Goal: Task Accomplishment & Management: Complete application form

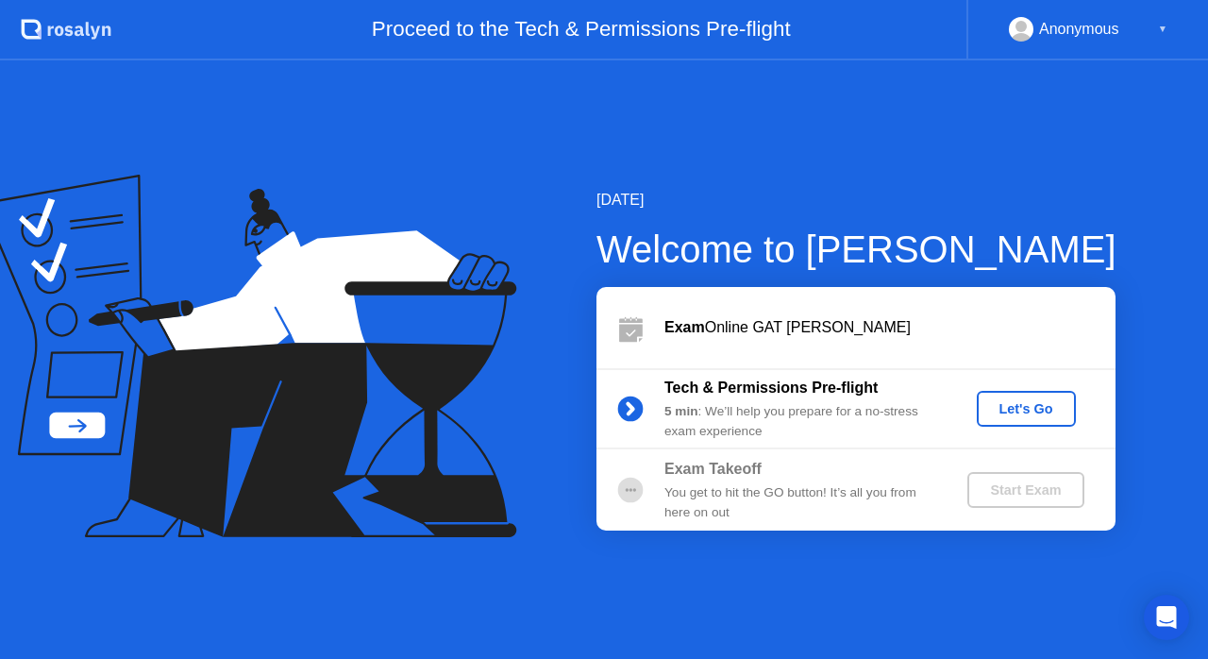
click at [1011, 401] on div "Let's Go" at bounding box center [1026, 408] width 84 height 15
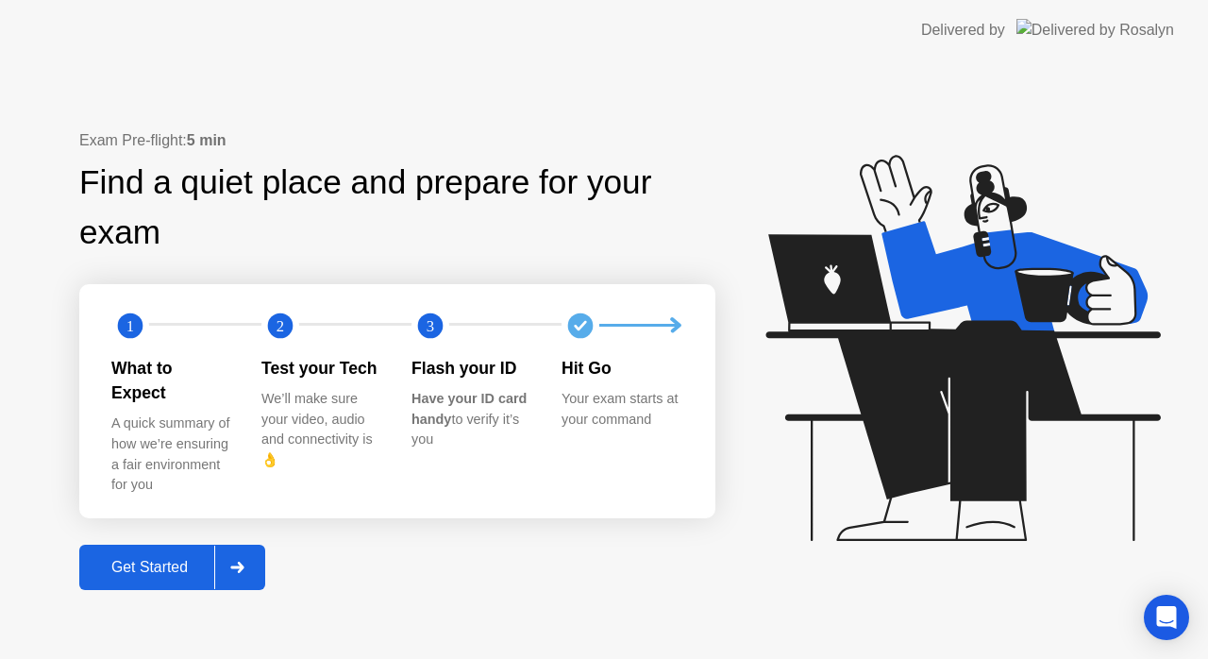
click at [165, 544] on button "Get Started" at bounding box center [172, 566] width 186 height 45
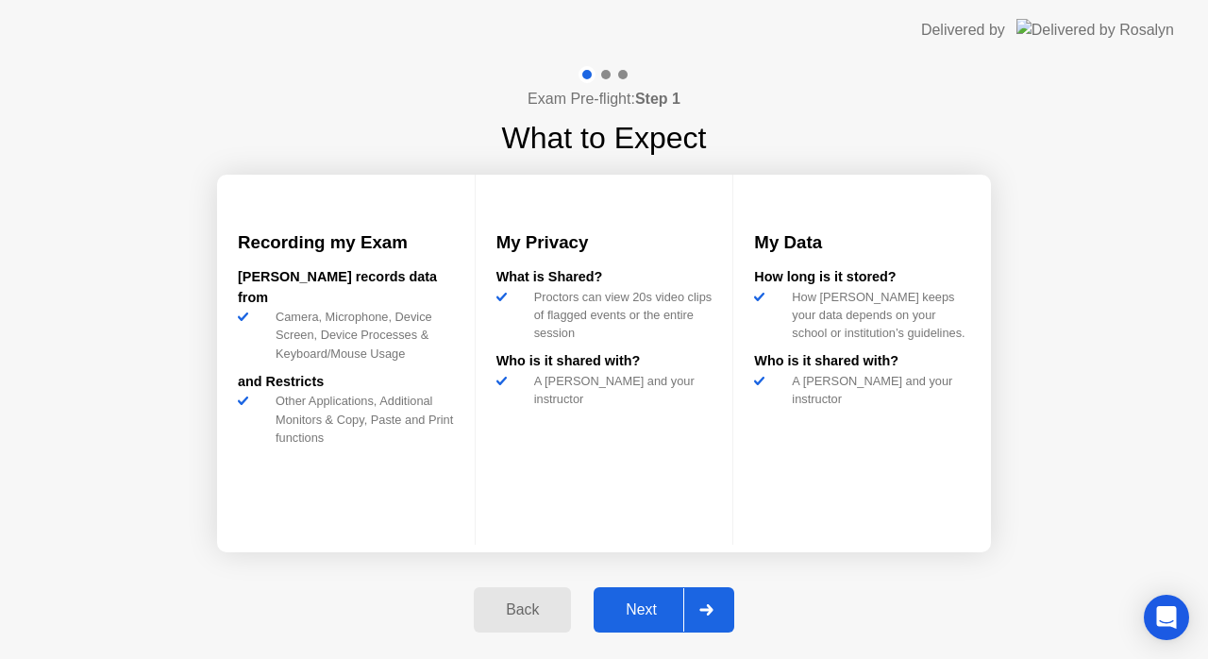
click at [660, 624] on button "Next" at bounding box center [663, 609] width 141 height 45
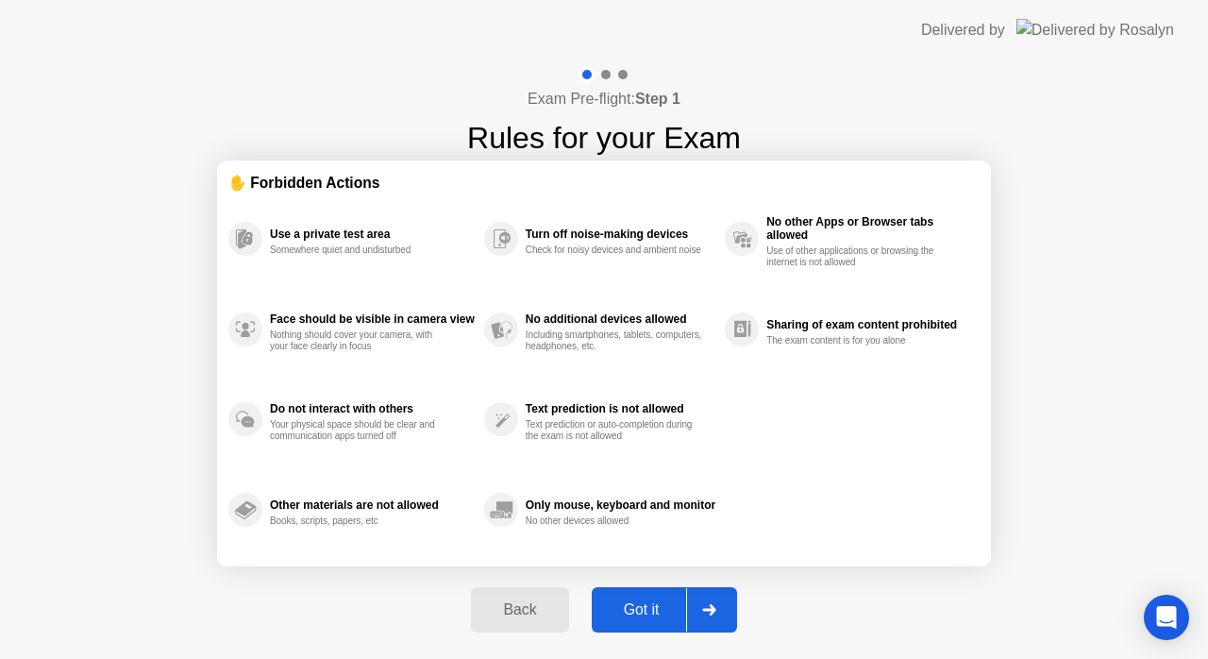
click at [660, 624] on button "Got it" at bounding box center [664, 609] width 145 height 45
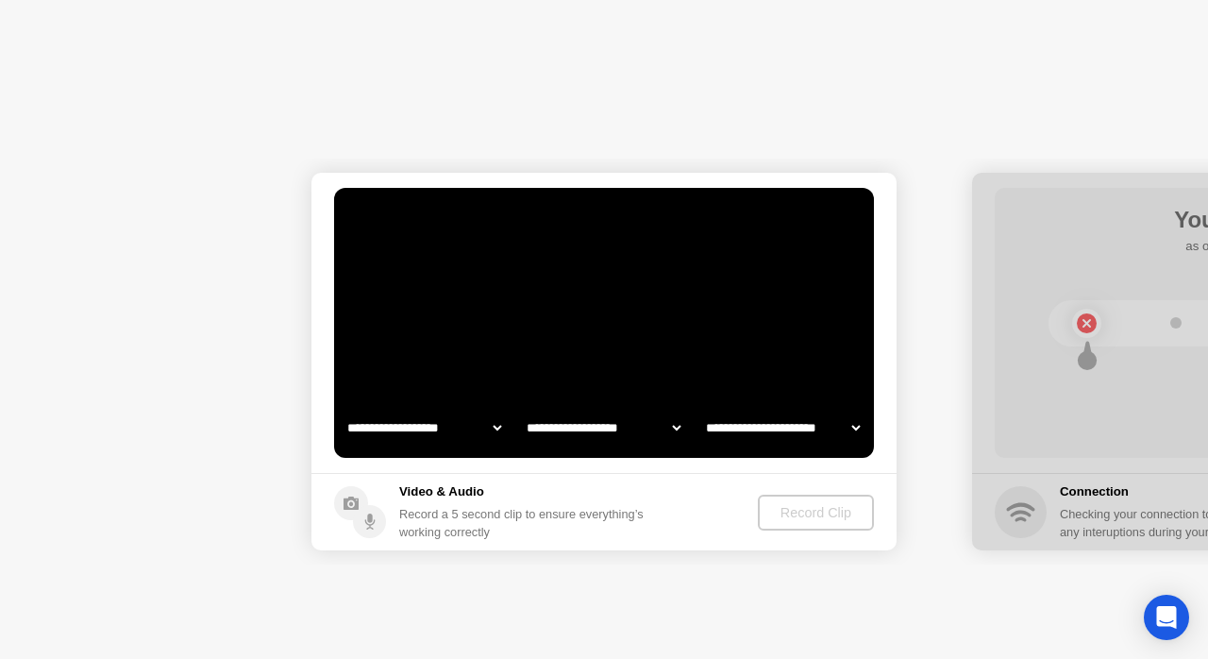
select select "**********"
select select "*******"
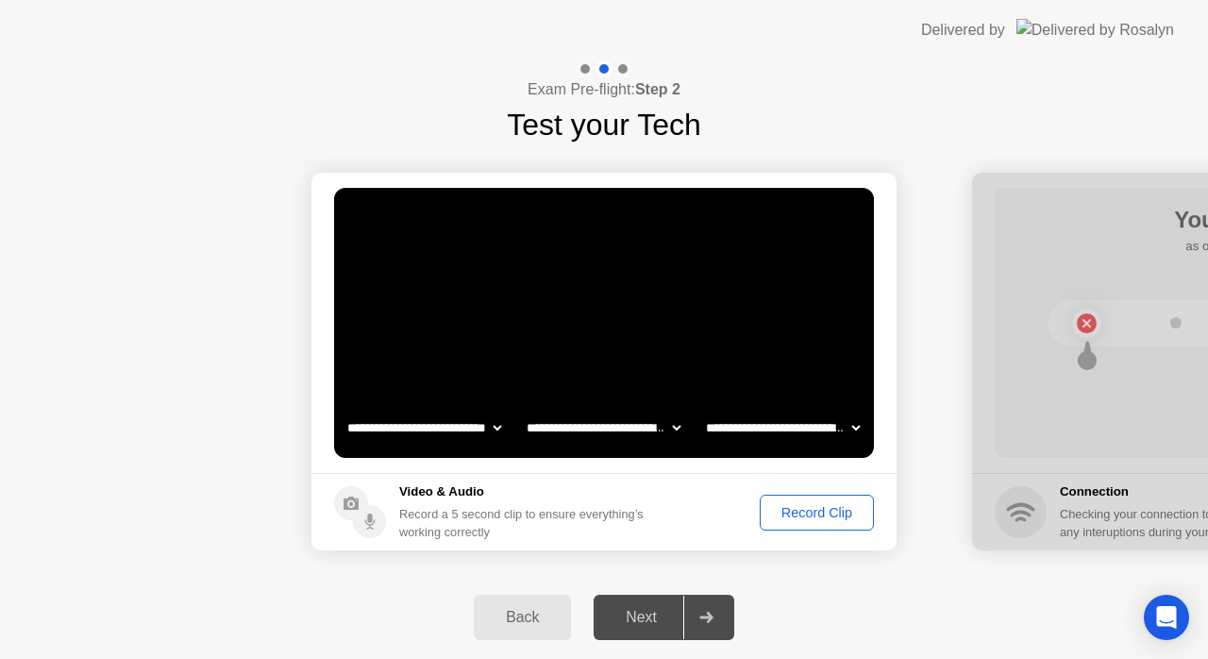
click at [828, 513] on div "Record Clip" at bounding box center [816, 512] width 101 height 15
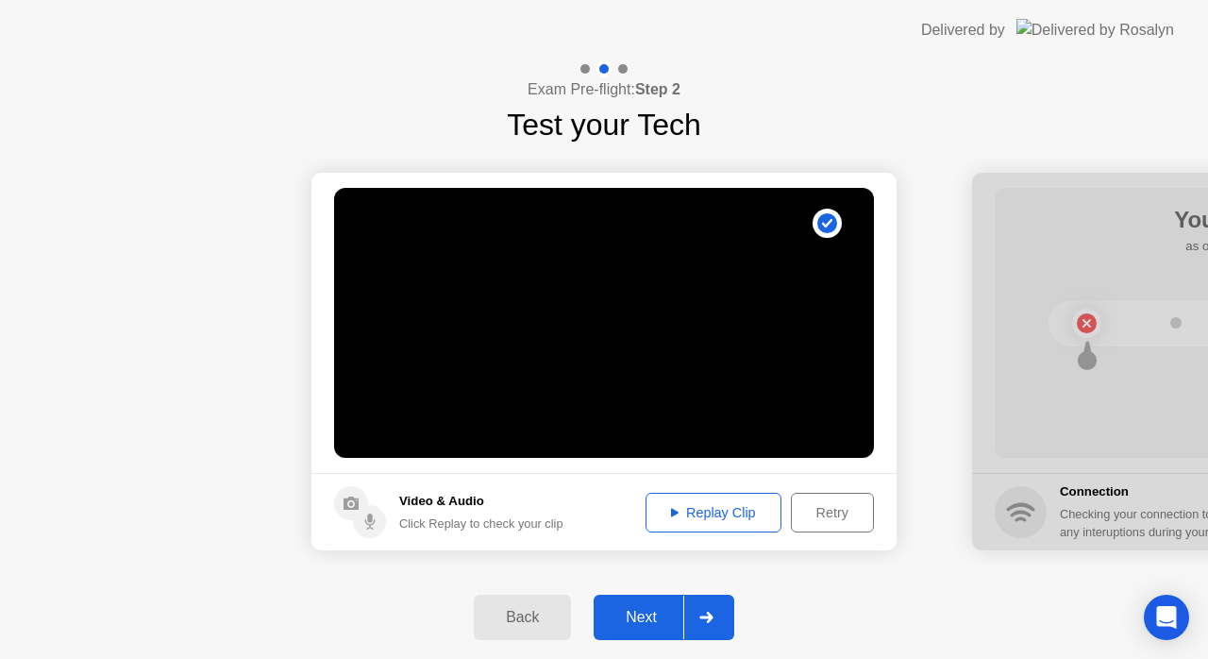
click at [711, 516] on div "Replay Clip" at bounding box center [713, 512] width 123 height 15
click at [677, 611] on div "Next" at bounding box center [641, 617] width 84 height 17
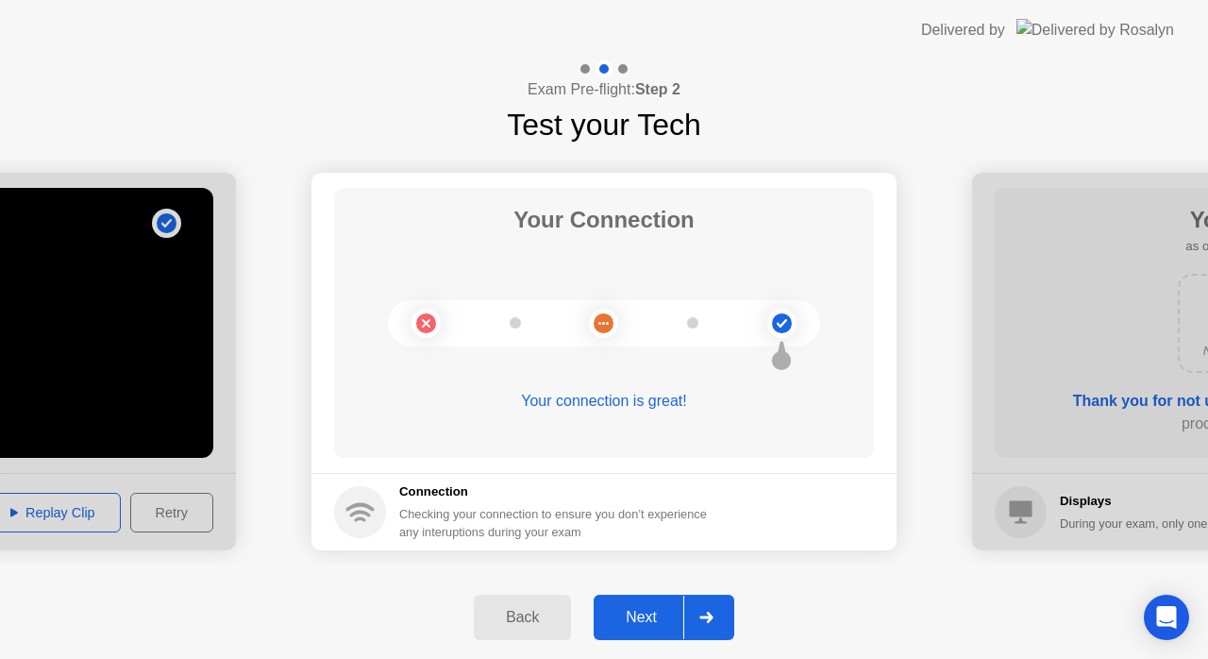
click at [677, 611] on div "Next" at bounding box center [641, 617] width 84 height 17
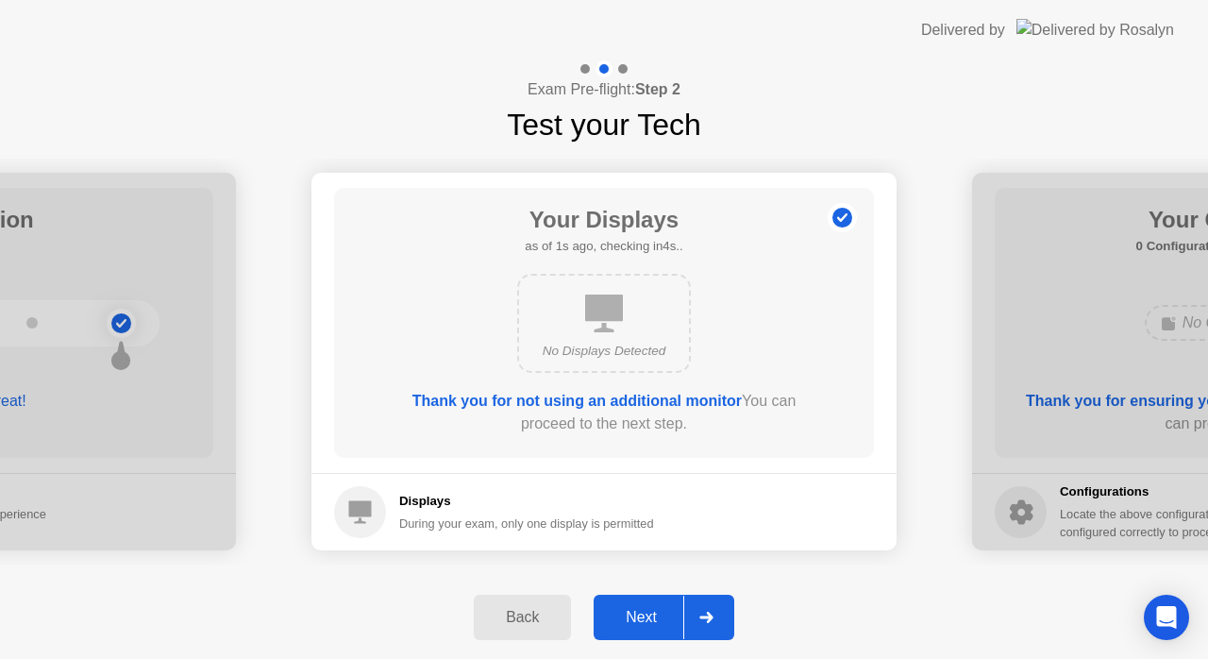
click at [677, 611] on div "Next" at bounding box center [641, 617] width 84 height 17
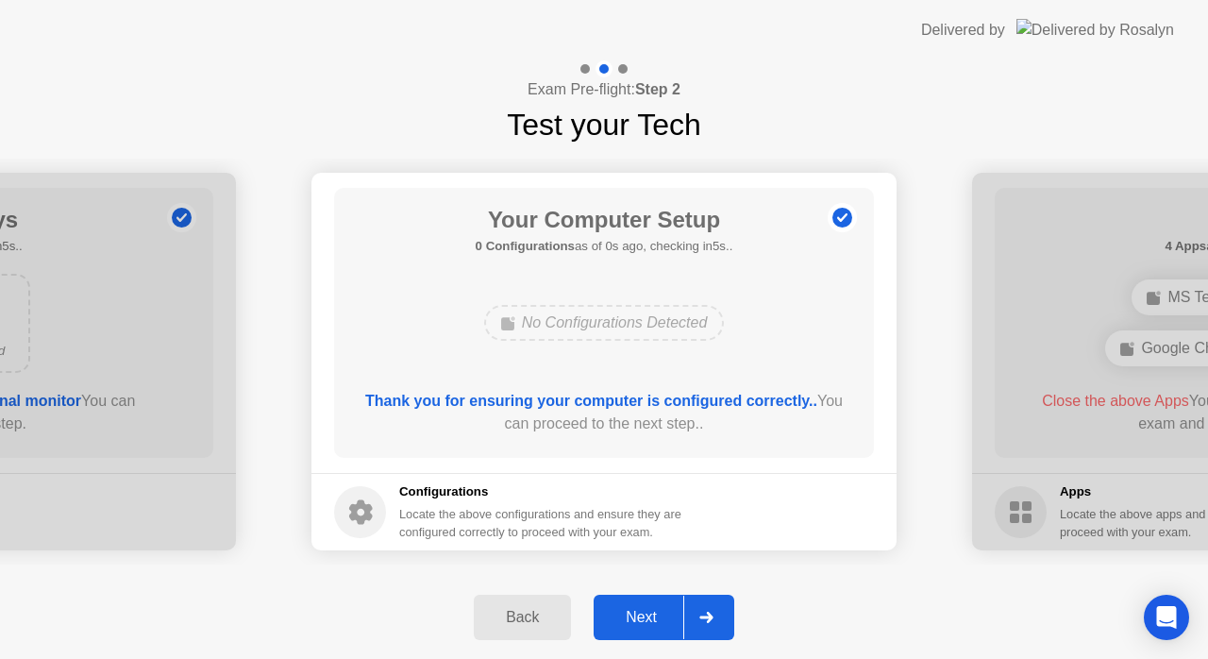
click at [677, 611] on div "Next" at bounding box center [641, 617] width 84 height 17
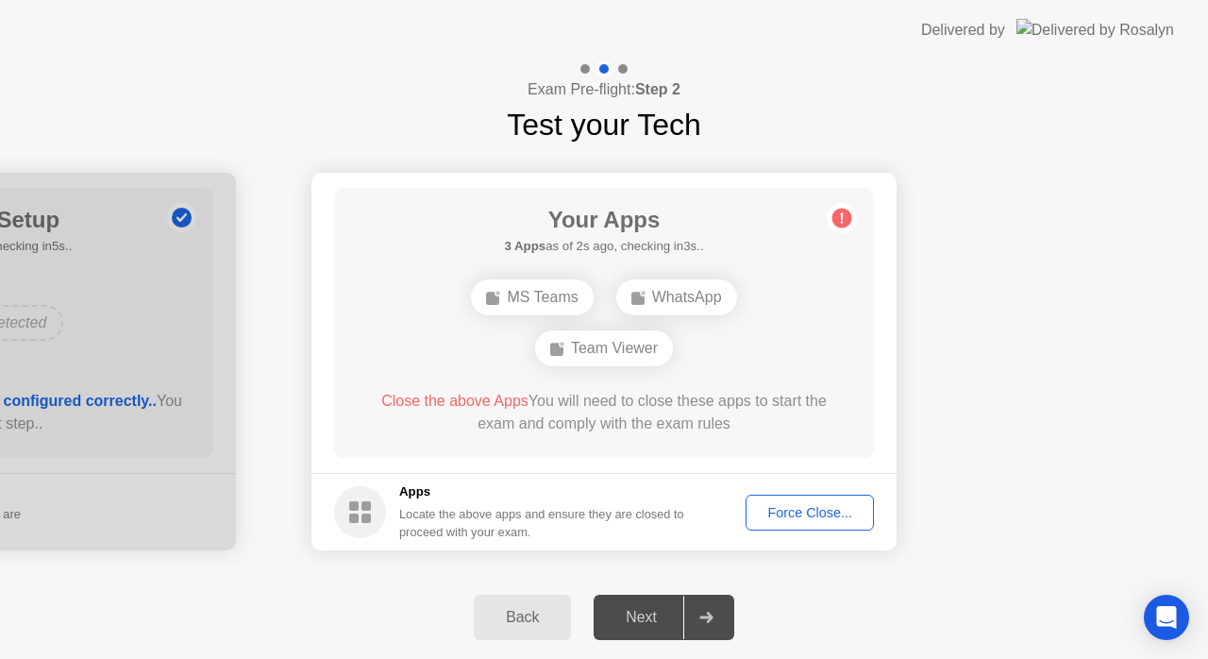
click at [793, 505] on div "Force Close..." at bounding box center [809, 512] width 115 height 15
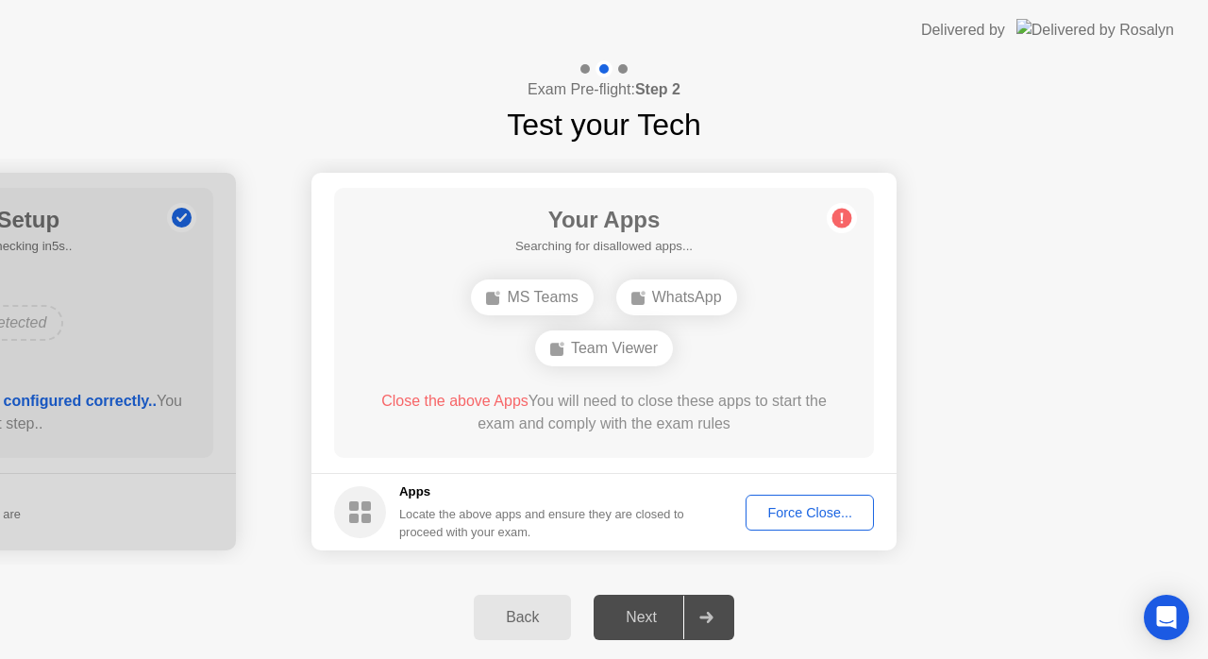
click at [657, 619] on div "Next" at bounding box center [641, 617] width 84 height 17
click at [660, 613] on div "Next" at bounding box center [641, 617] width 84 height 17
click at [827, 513] on div "Force Close..." at bounding box center [809, 512] width 115 height 15
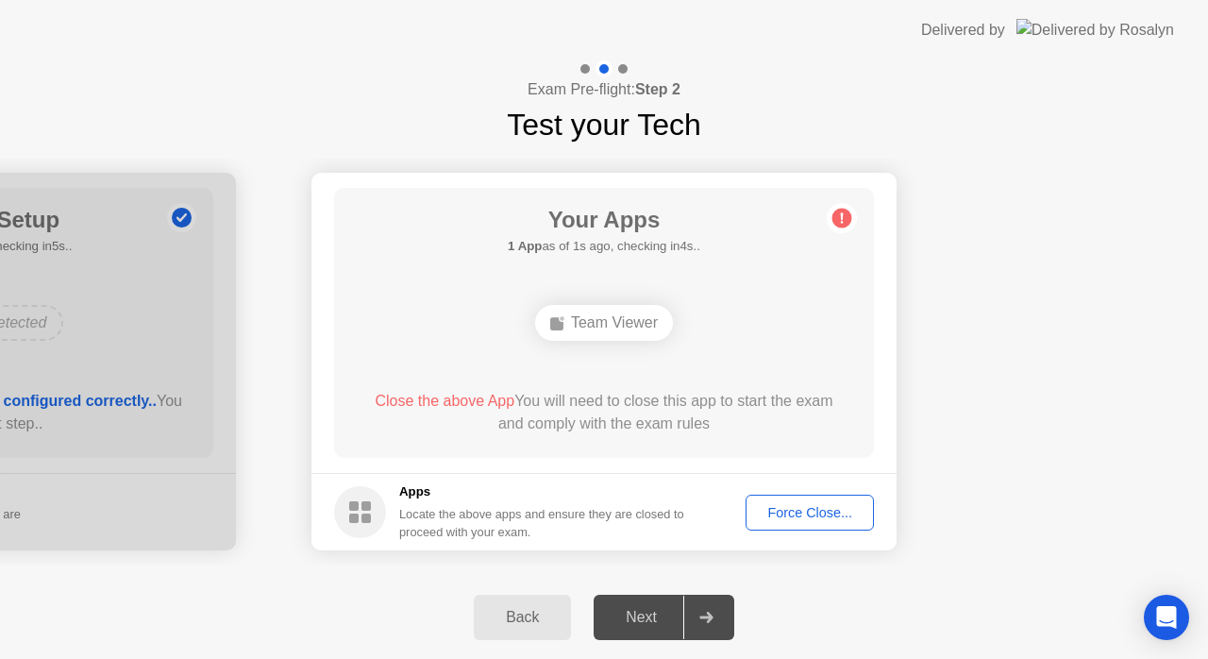
click at [651, 614] on div "Next" at bounding box center [641, 617] width 84 height 17
drag, startPoint x: 651, startPoint y: 614, endPoint x: 636, endPoint y: 615, distance: 15.1
click at [638, 616] on div "Next" at bounding box center [641, 617] width 84 height 17
click at [848, 515] on div "Force Close..." at bounding box center [809, 512] width 115 height 15
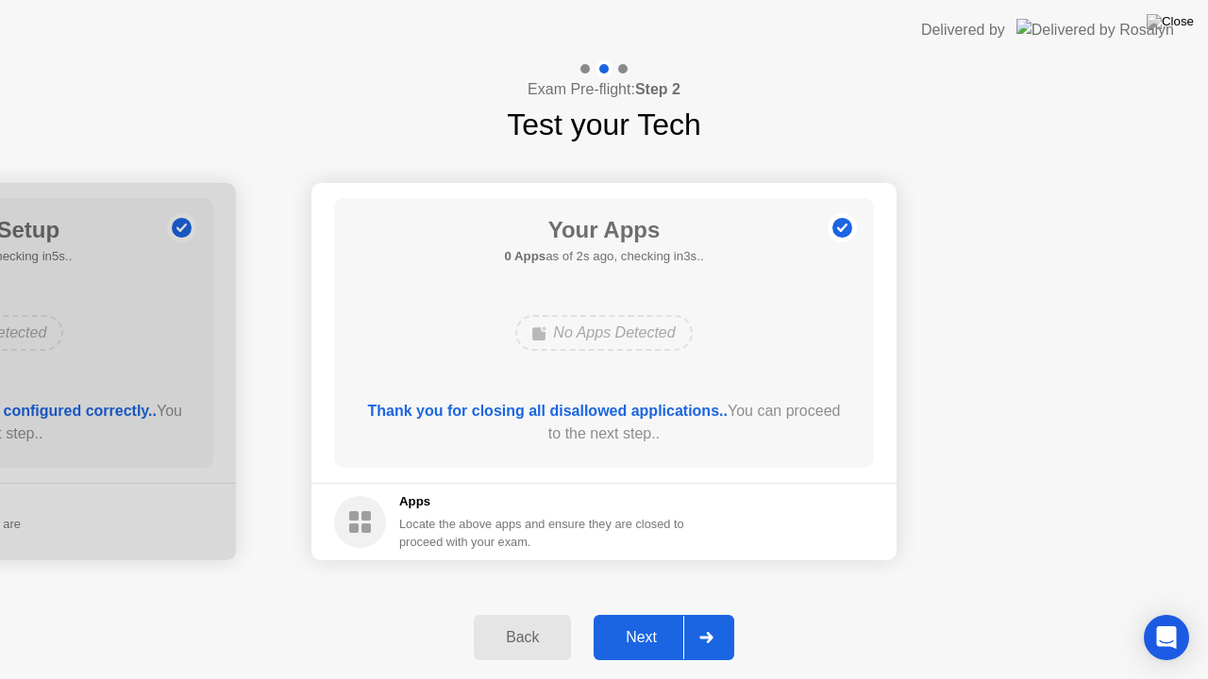
click at [645, 630] on div "Next" at bounding box center [641, 637] width 84 height 17
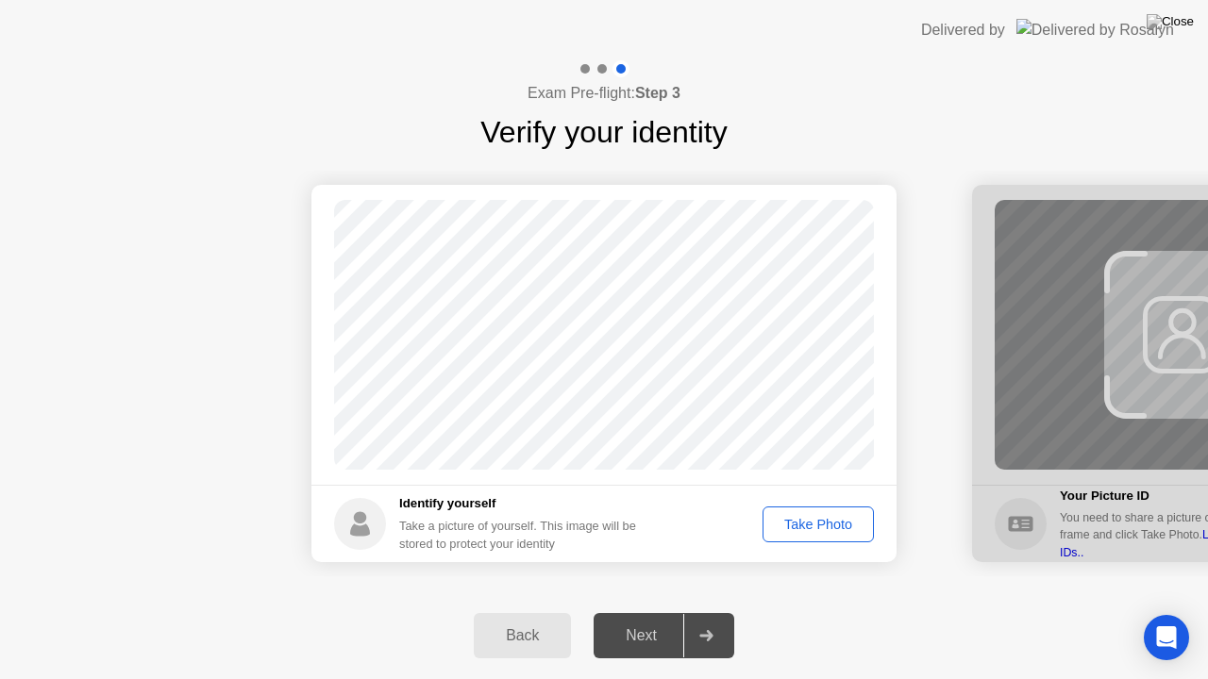
click at [834, 536] on button "Take Photo" at bounding box center [817, 525] width 111 height 36
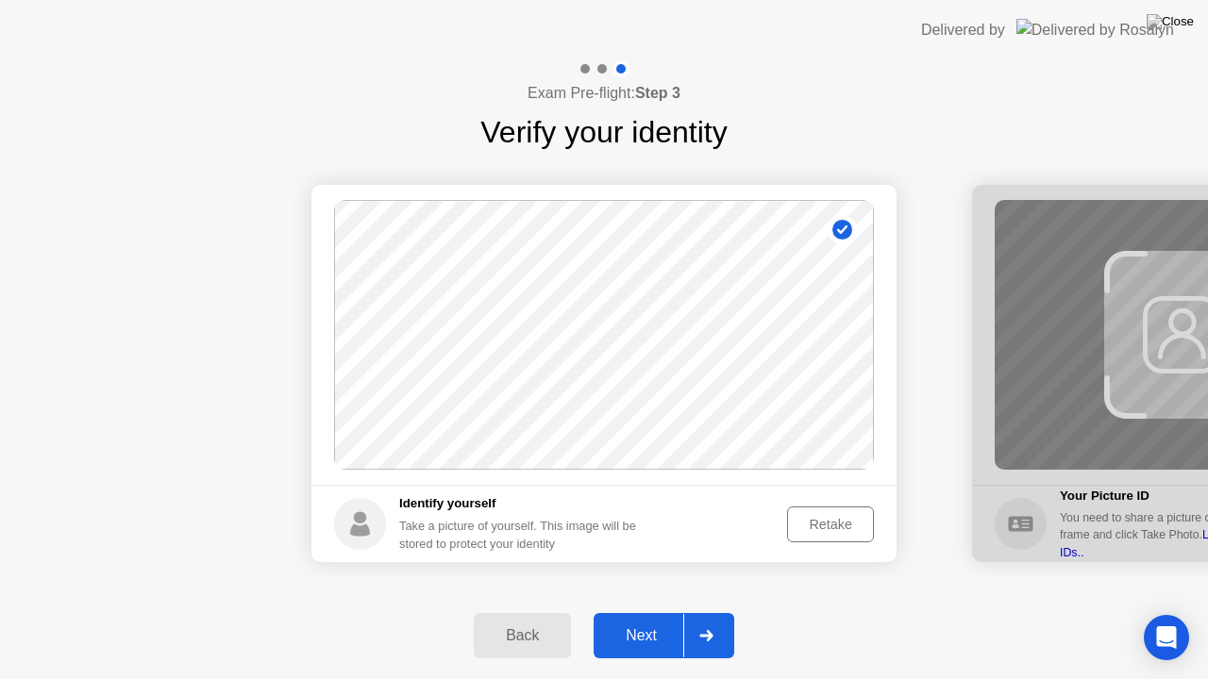
click at [536, 640] on div "Back" at bounding box center [522, 635] width 86 height 17
select select "**********"
select select "*******"
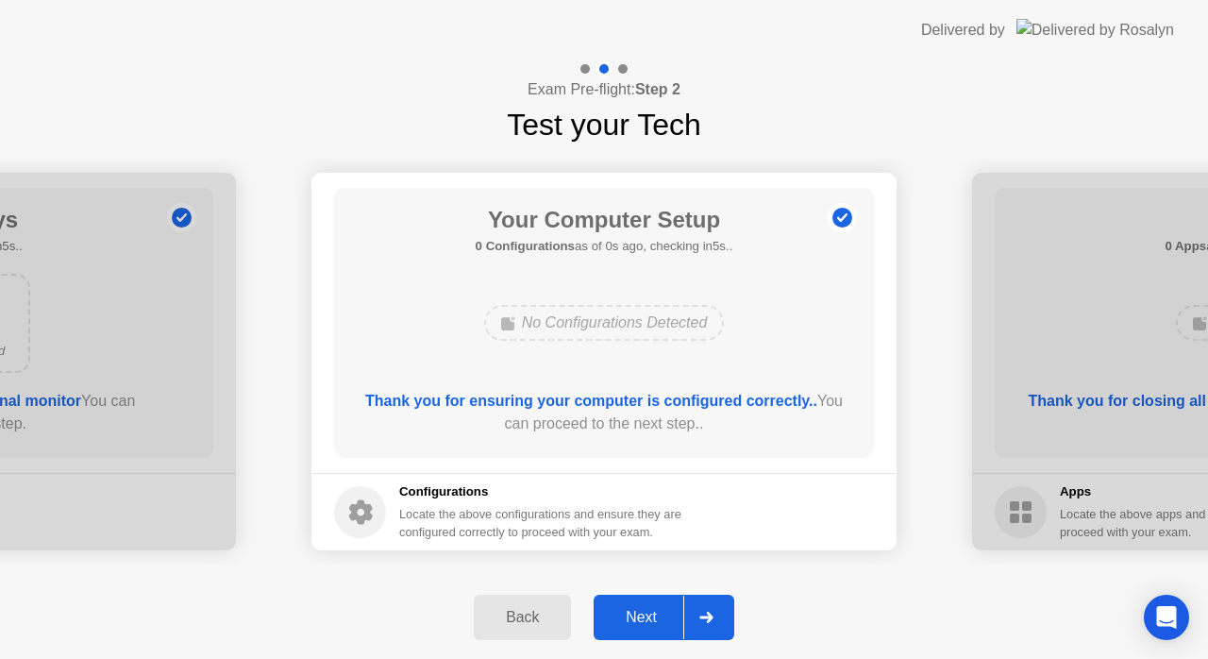
click at [645, 613] on div "Next" at bounding box center [641, 617] width 84 height 17
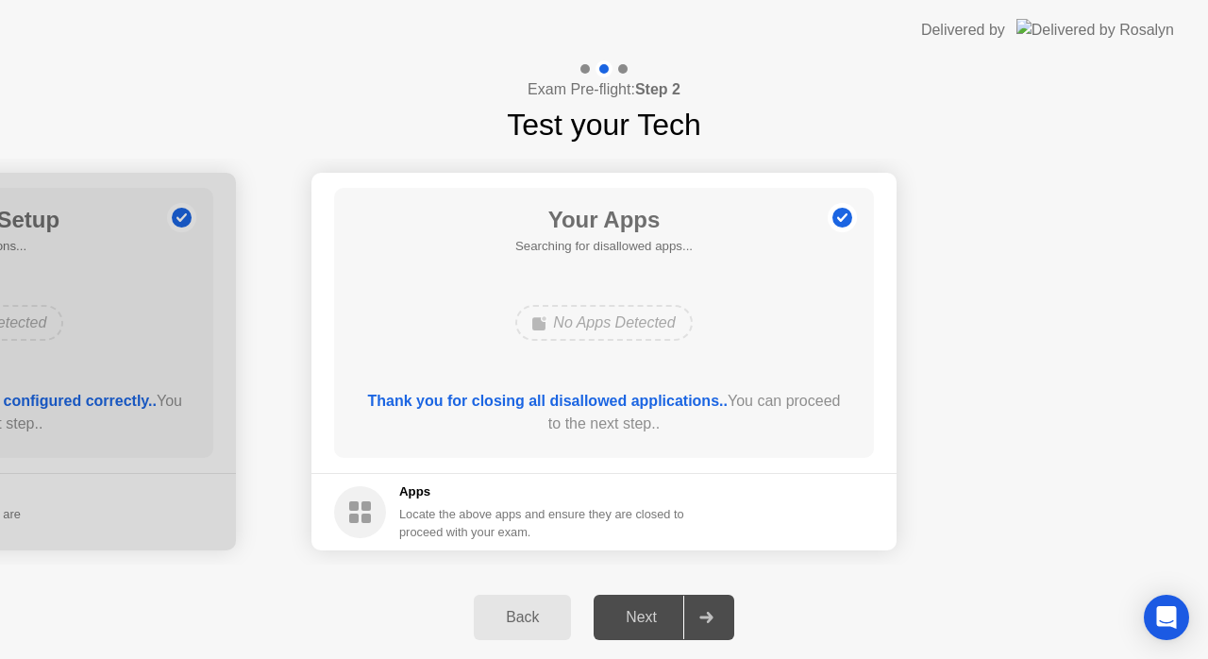
click at [645, 613] on div "Next" at bounding box center [641, 617] width 84 height 17
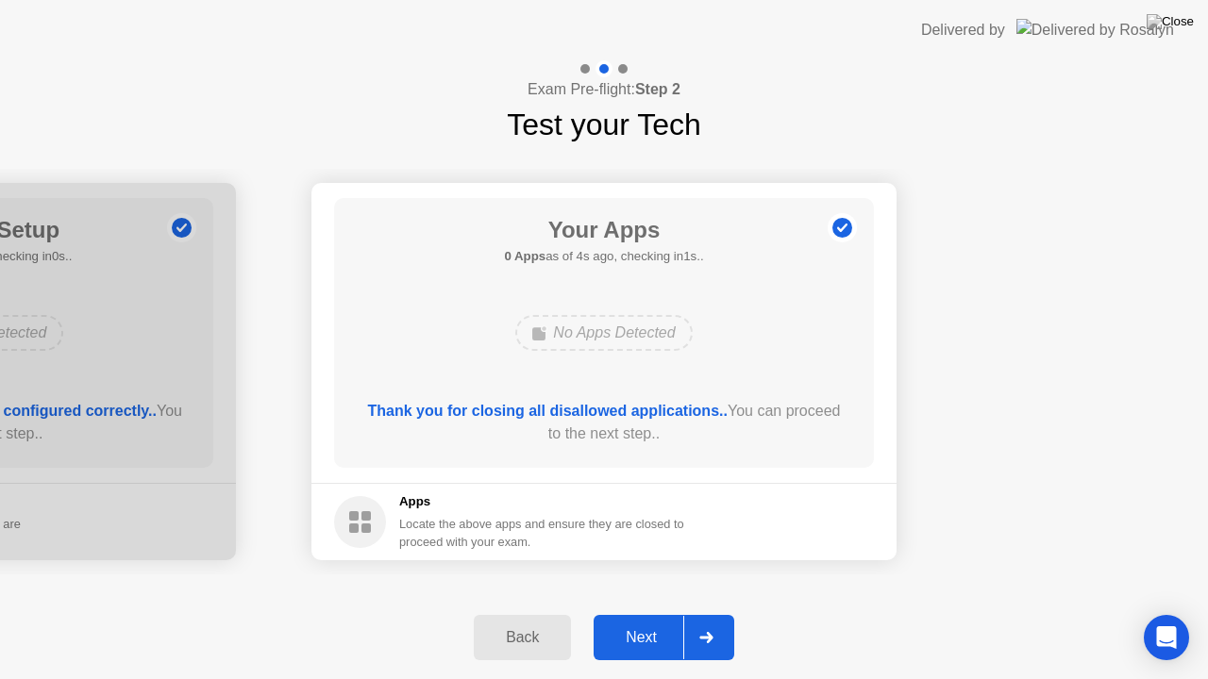
click at [664, 650] on button "Next" at bounding box center [663, 637] width 141 height 45
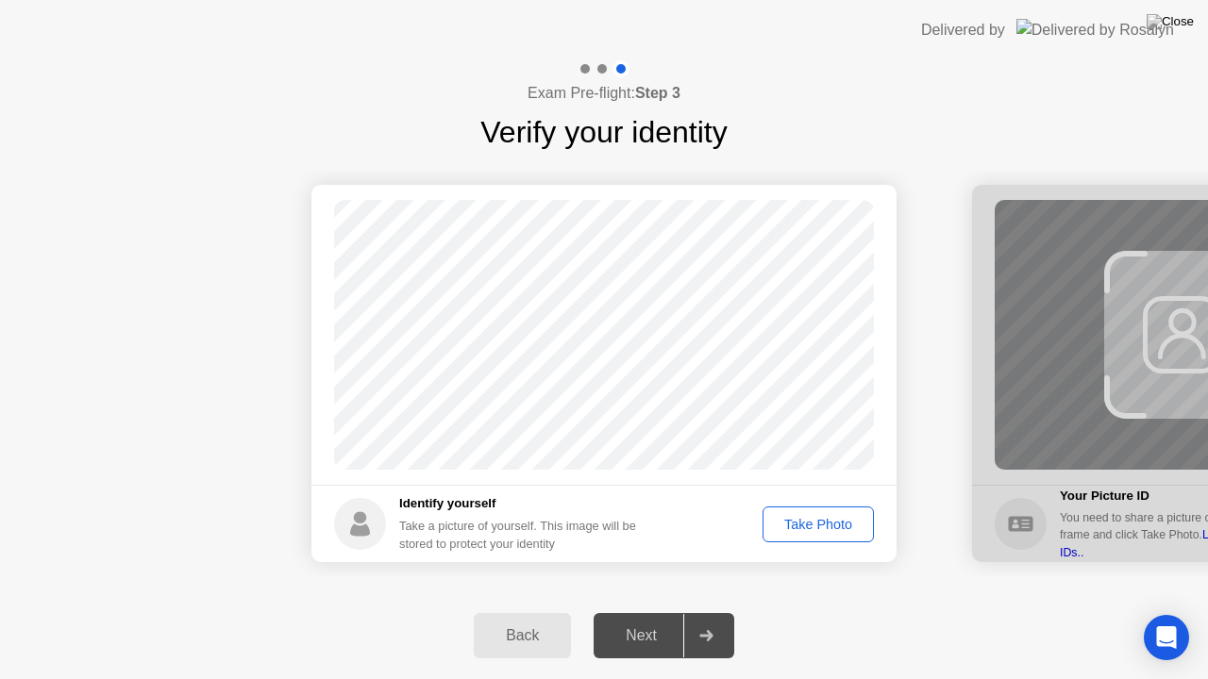
click at [805, 527] on div "Take Photo" at bounding box center [818, 524] width 98 height 15
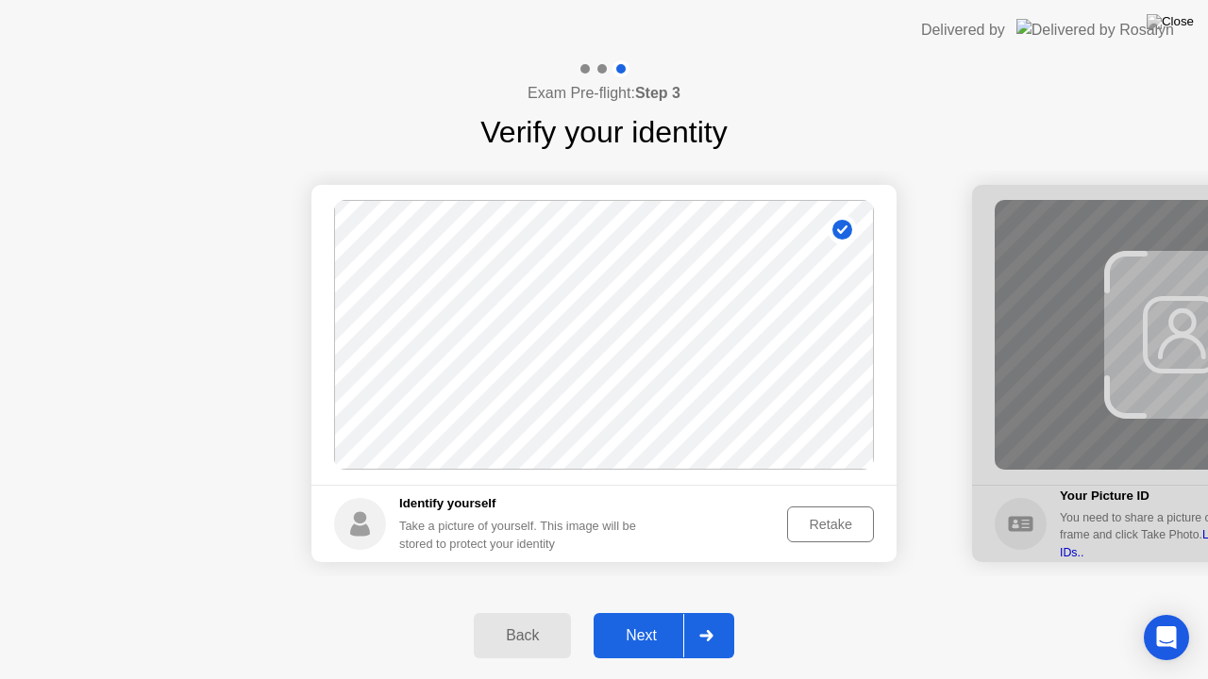
click at [709, 619] on div at bounding box center [705, 635] width 45 height 43
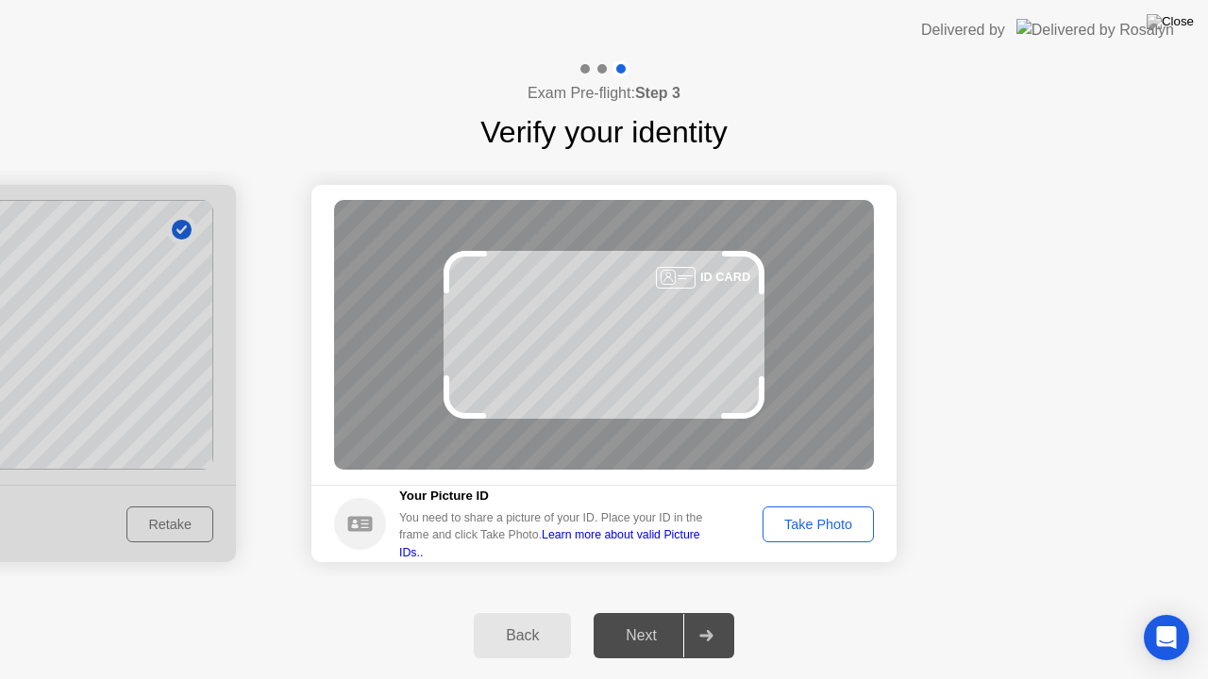
click at [789, 517] on div "Take Photo" at bounding box center [818, 524] width 98 height 15
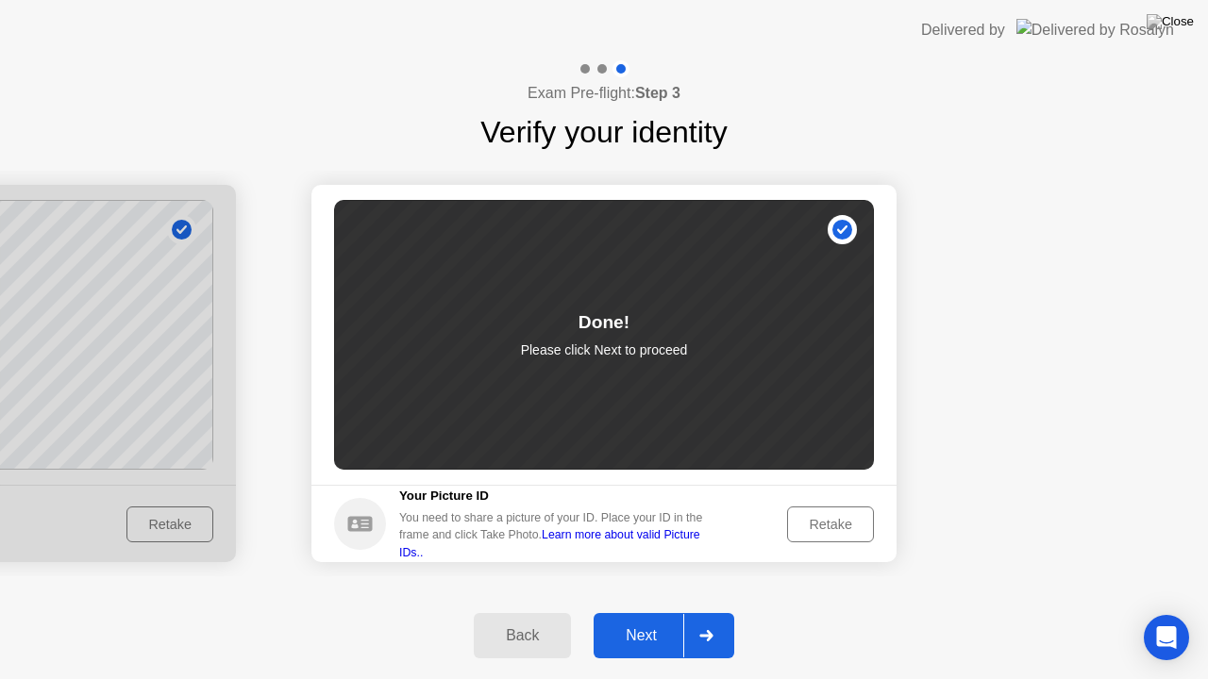
click at [640, 633] on div "Next" at bounding box center [641, 635] width 84 height 17
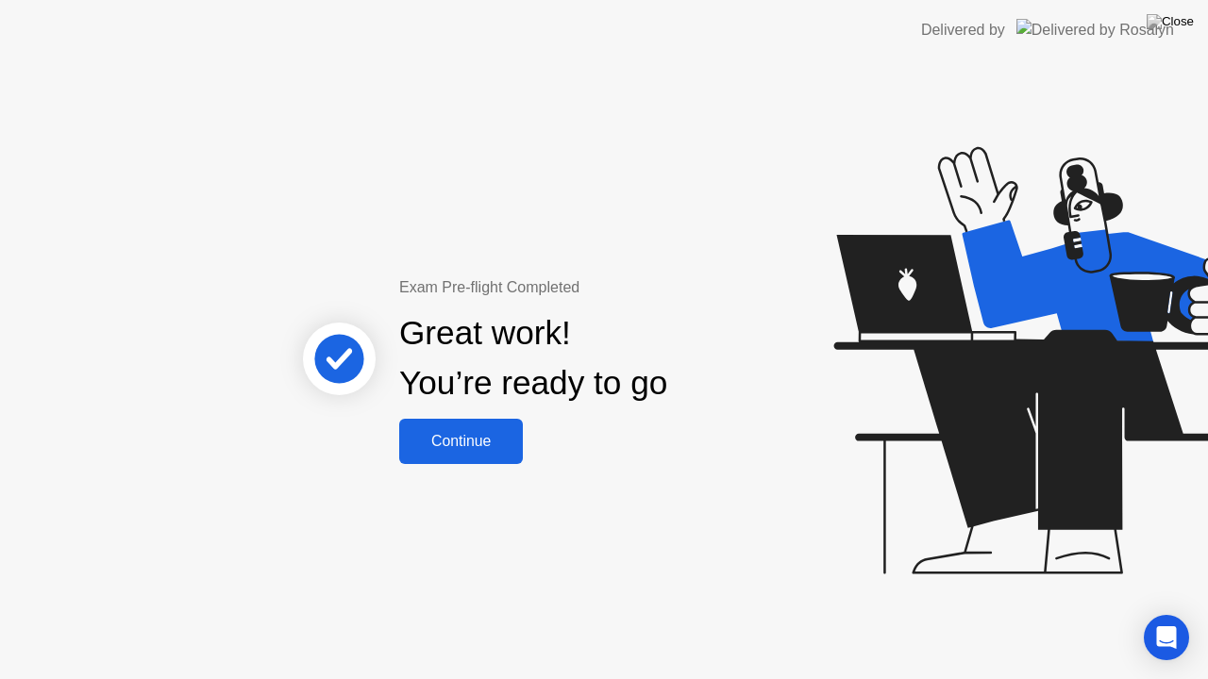
click at [493, 457] on button "Continue" at bounding box center [461, 441] width 124 height 45
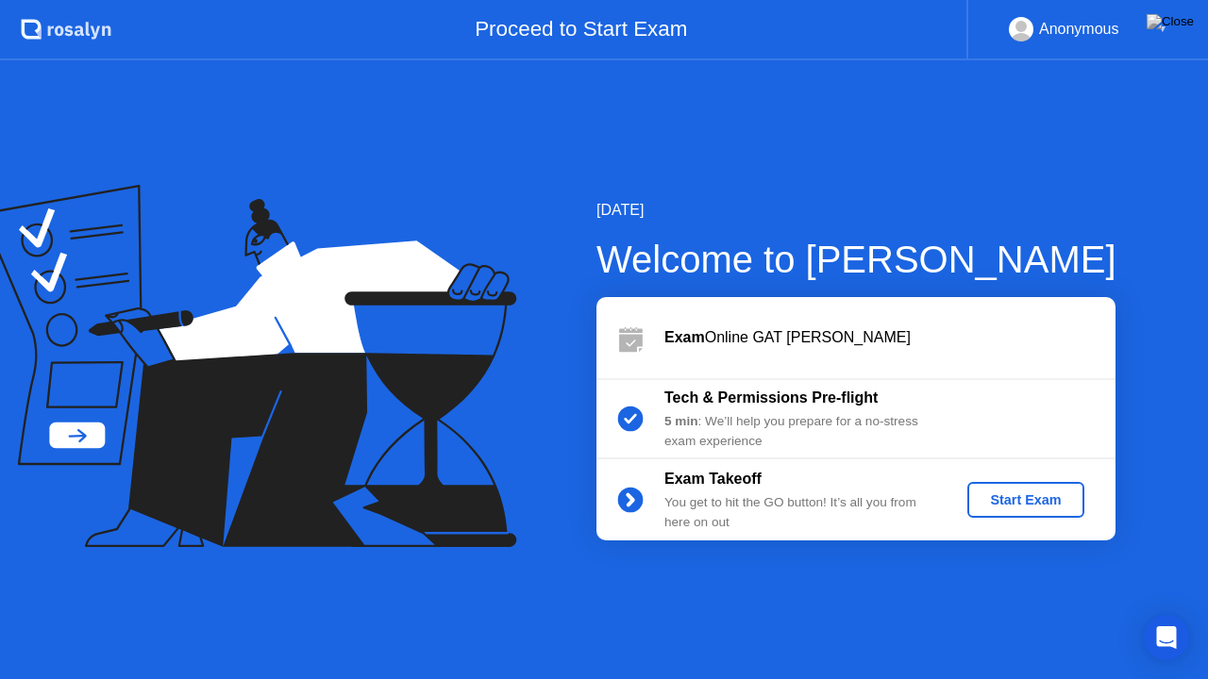
click at [998, 498] on div "Start Exam" at bounding box center [1025, 499] width 101 height 15
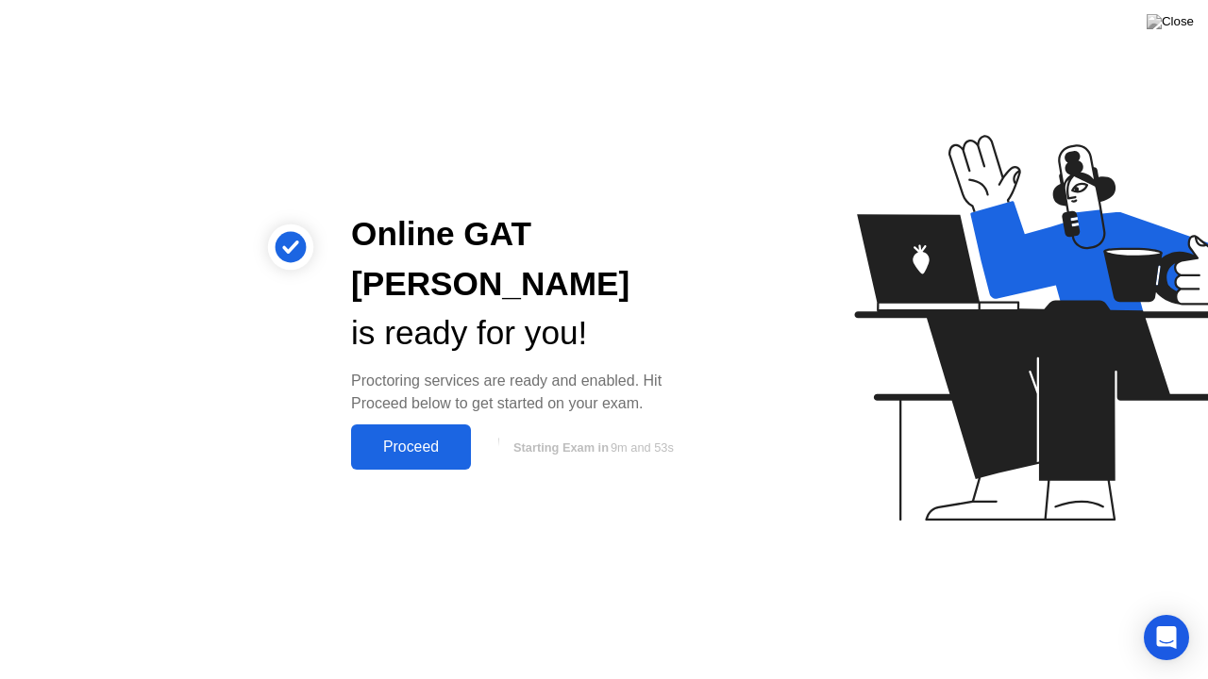
click at [420, 439] on div "Proceed" at bounding box center [411, 447] width 108 height 17
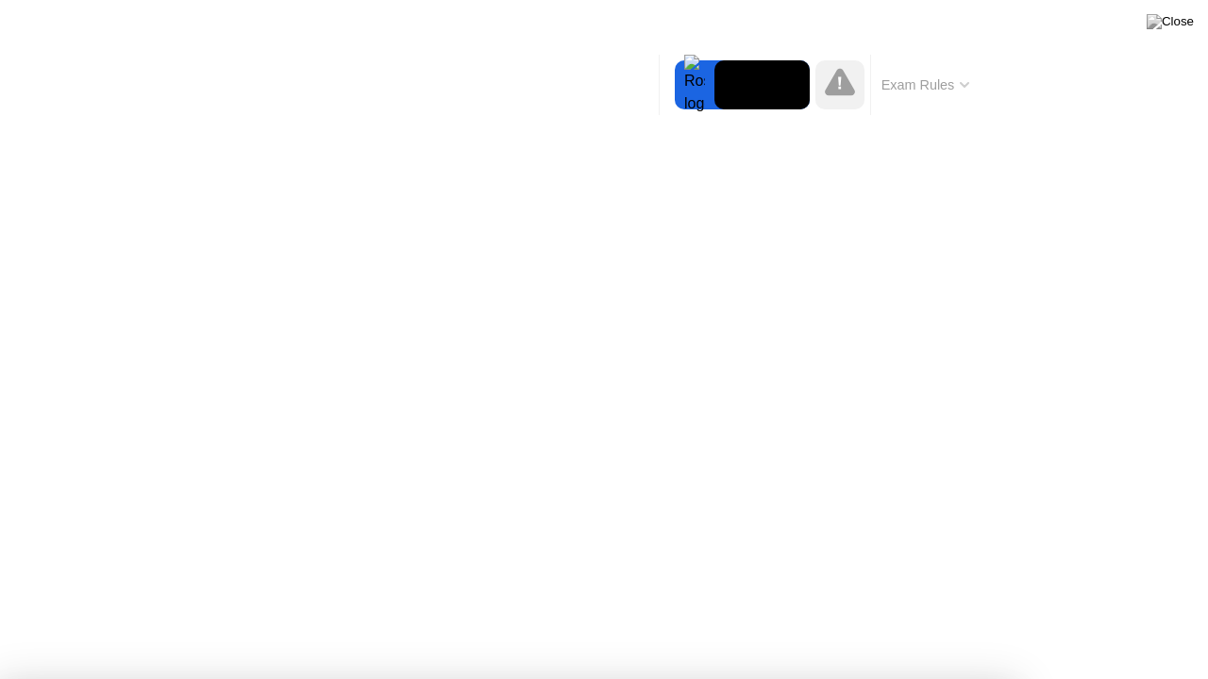
click at [1180, 25] on img at bounding box center [1169, 21] width 47 height 15
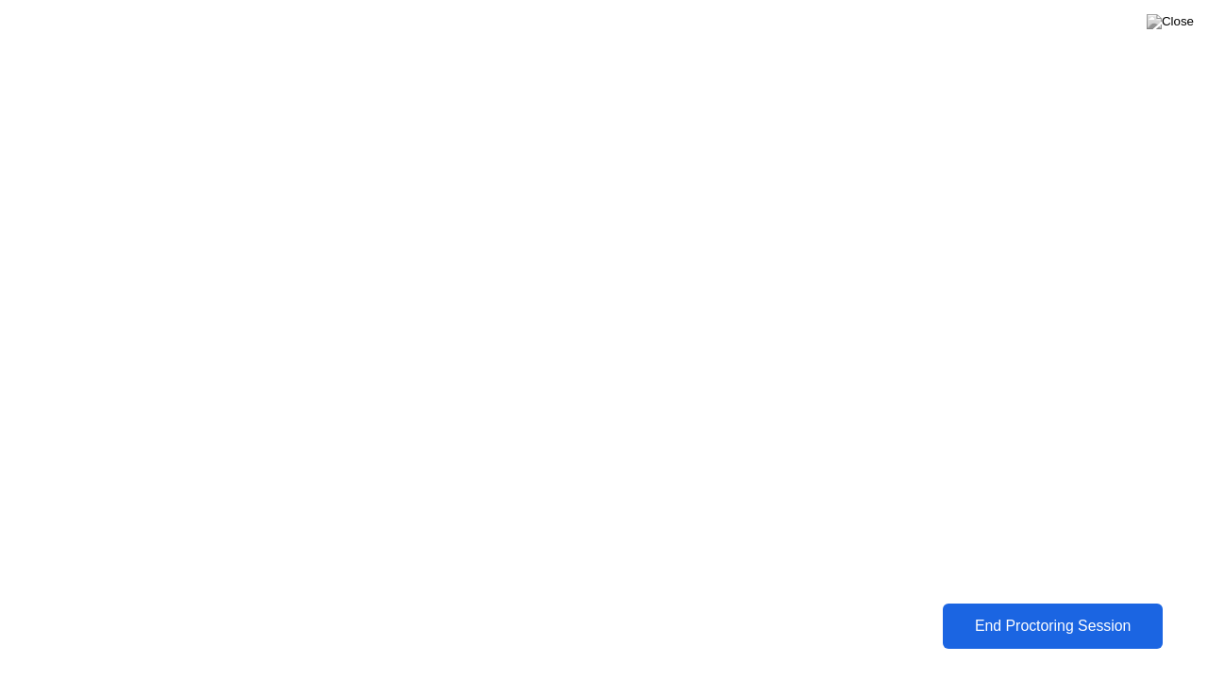
click at [964, 624] on div "End Proctoring Session" at bounding box center [1052, 626] width 209 height 17
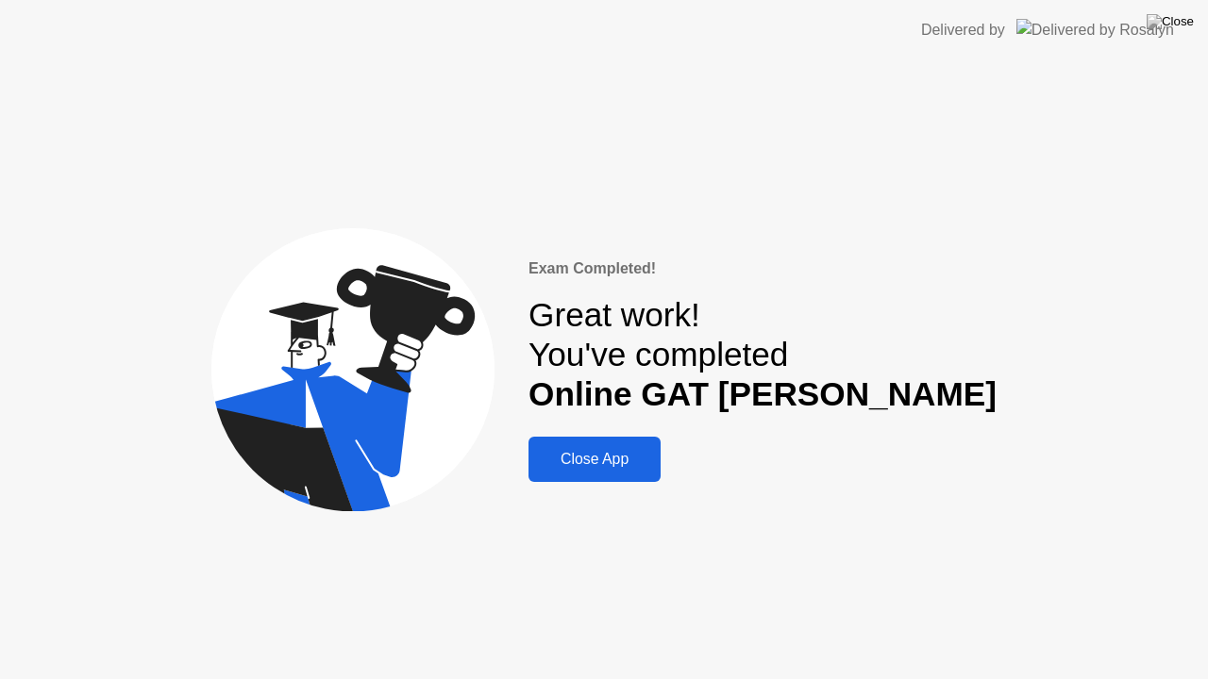
click at [660, 447] on button "Close App" at bounding box center [594, 459] width 132 height 45
